Goal: Transaction & Acquisition: Purchase product/service

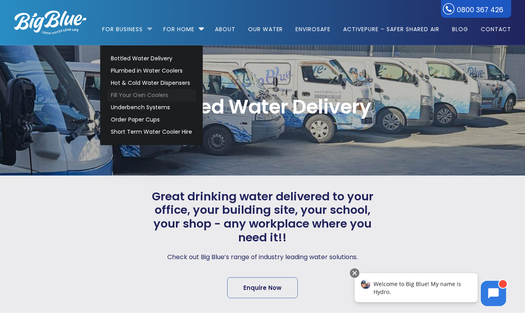
click at [125, 94] on link "Fill Your Own Coolers" at bounding box center [151, 95] width 88 height 12
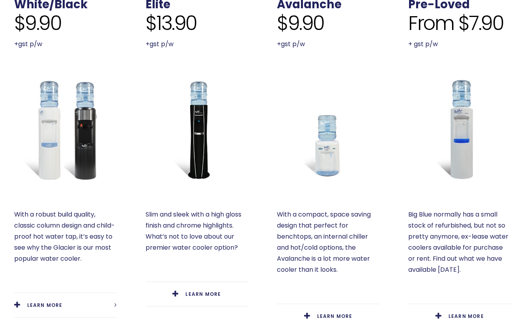
scroll to position [346, 0]
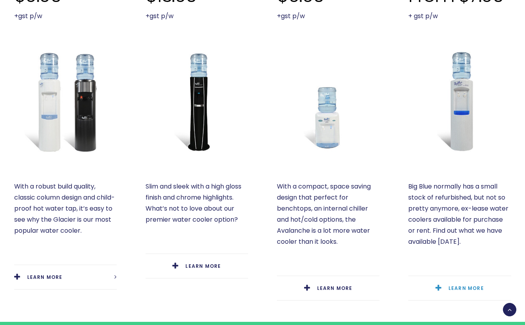
click at [455, 283] on link "LEARN MORE" at bounding box center [459, 288] width 103 height 24
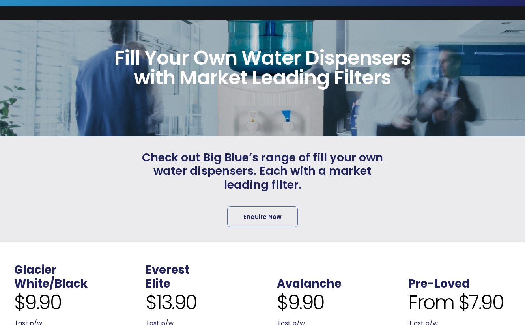
scroll to position [18, 0]
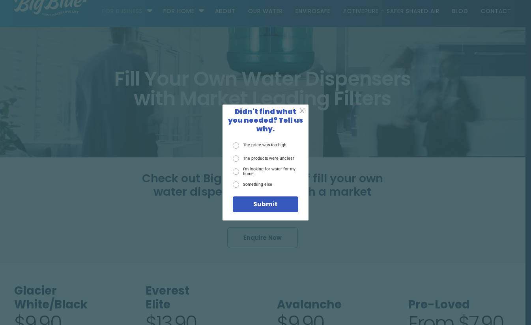
click at [306, 115] on div "X" at bounding box center [302, 111] width 13 height 13
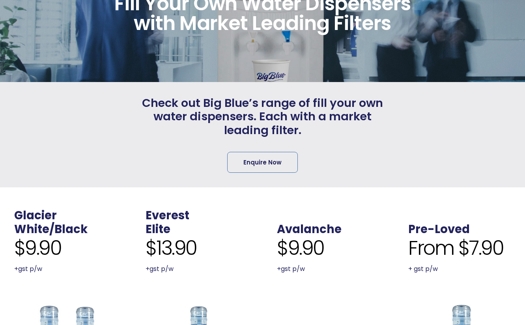
scroll to position [0, 0]
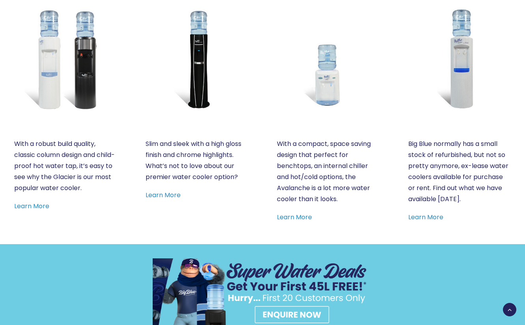
scroll to position [435, 0]
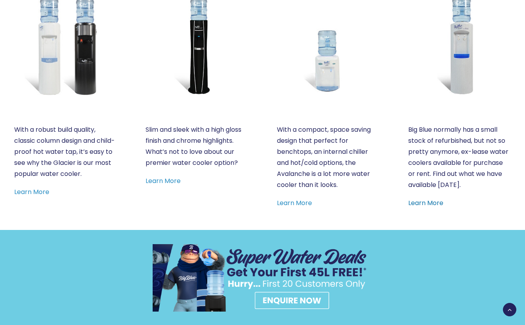
click at [418, 205] on link "Learn More" at bounding box center [425, 202] width 35 height 9
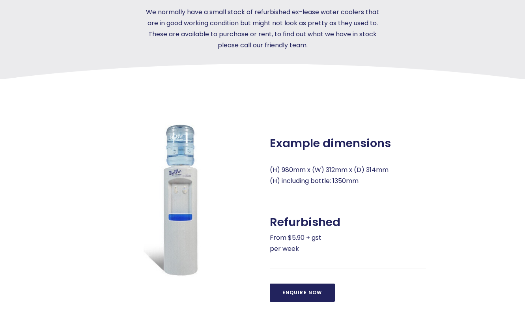
scroll to position [203, 0]
click at [282, 290] on link "Enquire Now" at bounding box center [302, 292] width 65 height 18
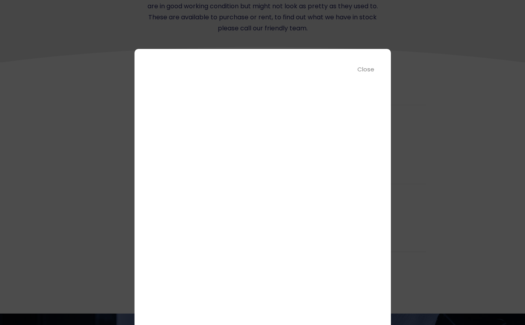
scroll to position [0, 0]
